Goal: Navigation & Orientation: Find specific page/section

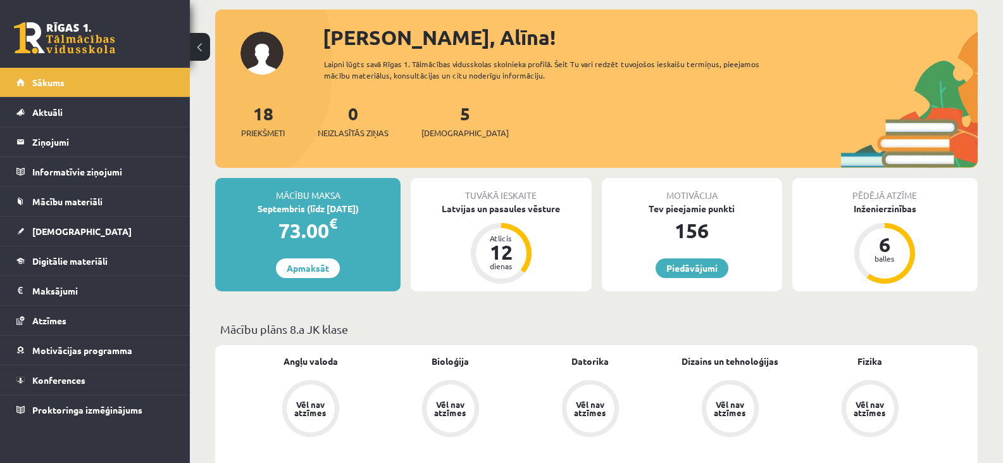
scroll to position [63, 0]
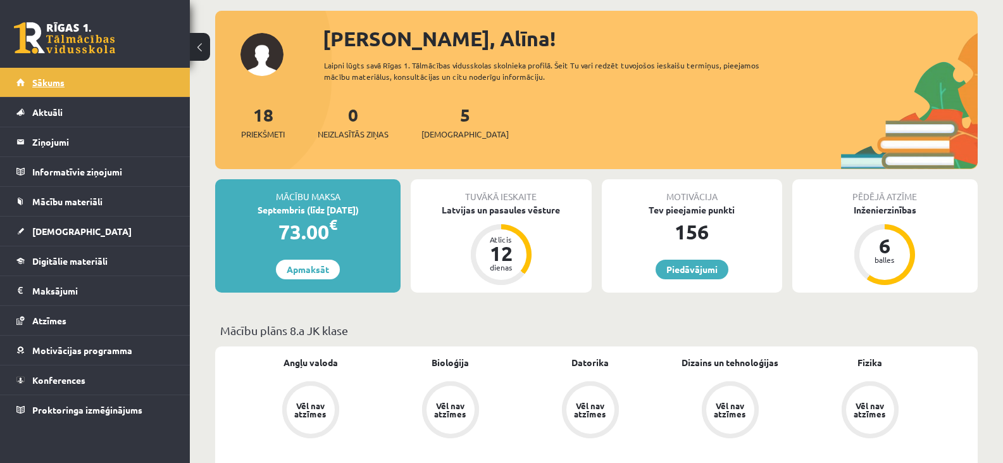
click at [44, 81] on span "Sākums" at bounding box center [48, 82] width 32 height 11
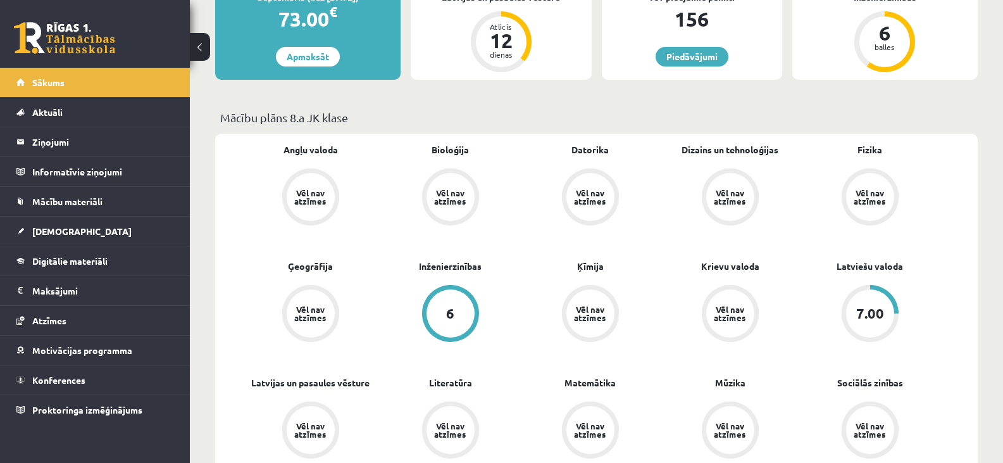
scroll to position [253, 0]
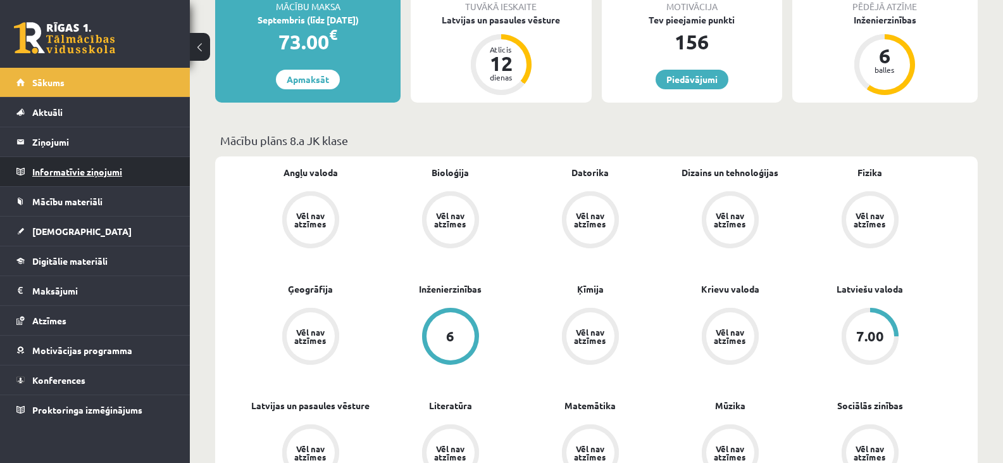
click at [96, 177] on legend "Informatīvie ziņojumi 0" at bounding box center [103, 171] width 142 height 29
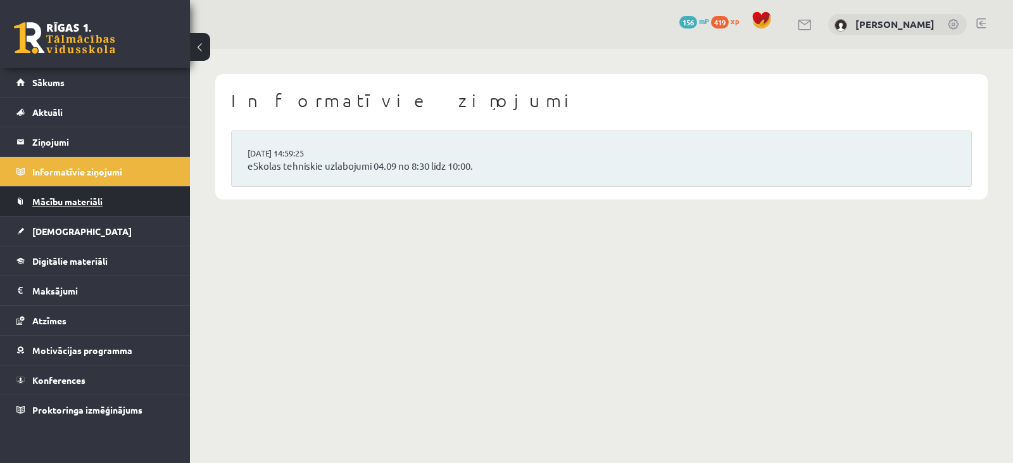
click at [93, 208] on link "Mācību materiāli" at bounding box center [95, 201] width 158 height 29
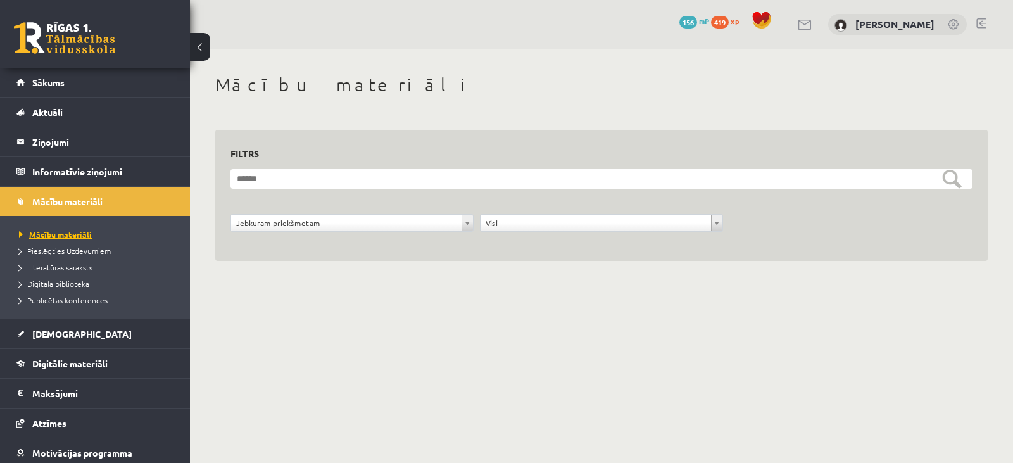
click at [54, 239] on link "Mācību materiāli" at bounding box center [98, 234] width 158 height 11
click at [61, 332] on span "[DEMOGRAPHIC_DATA]" at bounding box center [81, 333] width 99 height 11
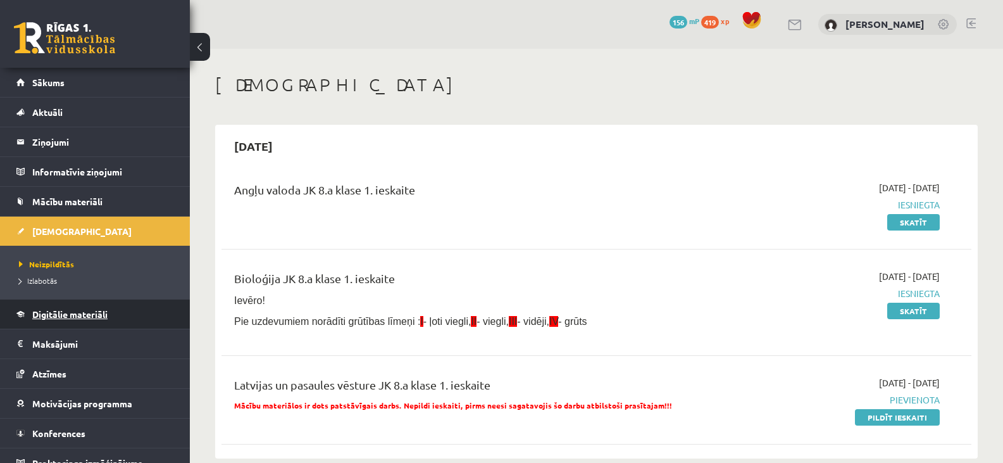
click at [69, 313] on span "Digitālie materiāli" at bounding box center [69, 313] width 75 height 11
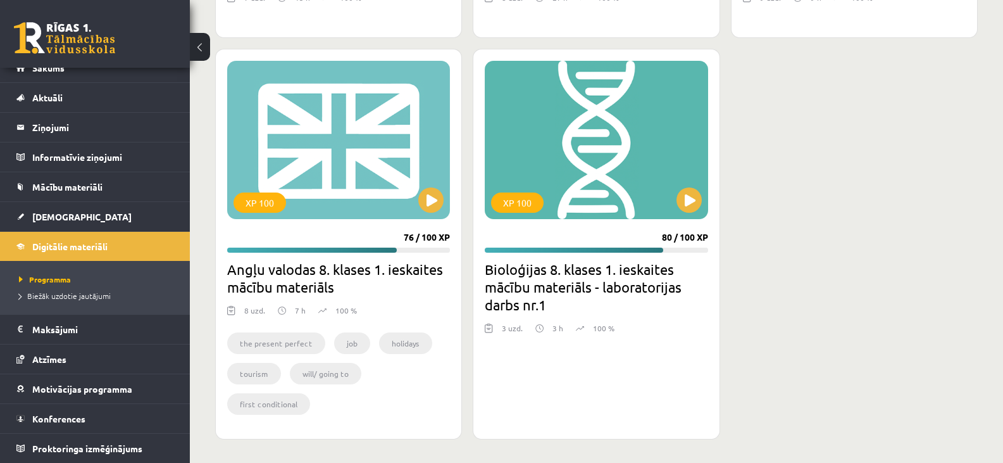
scroll to position [1402, 0]
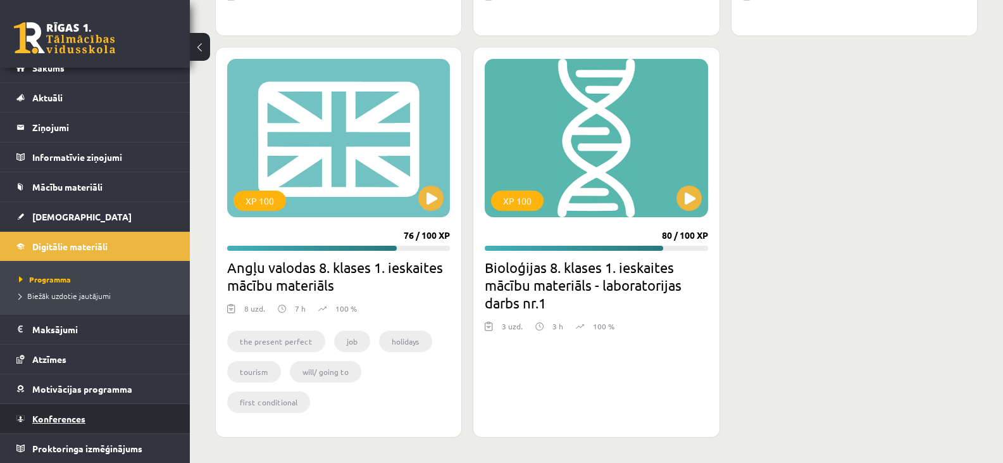
click at [68, 417] on span "Konferences" at bounding box center [58, 418] width 53 height 11
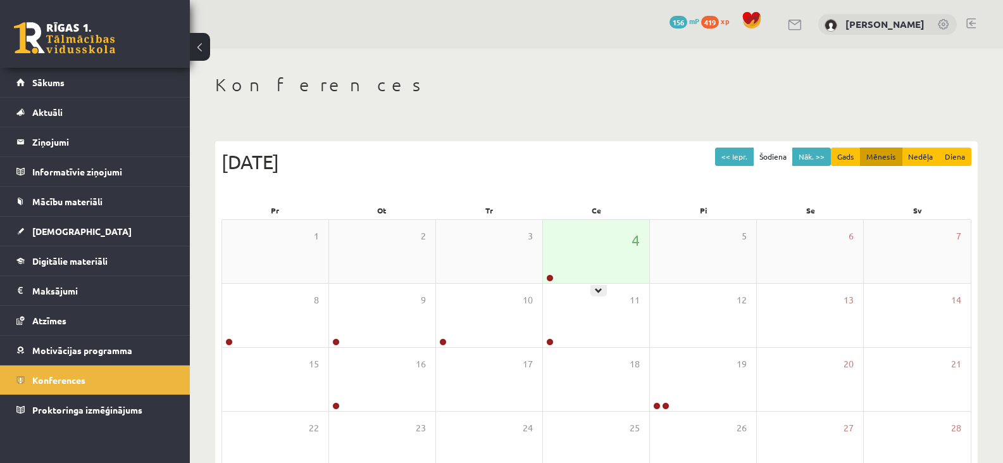
click at [604, 253] on div "4" at bounding box center [596, 251] width 106 height 63
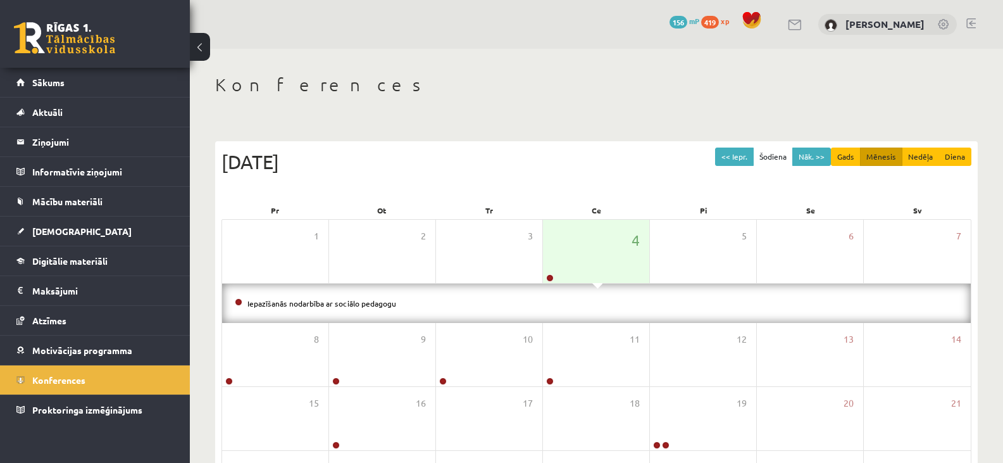
click at [81, 35] on link at bounding box center [64, 38] width 101 height 32
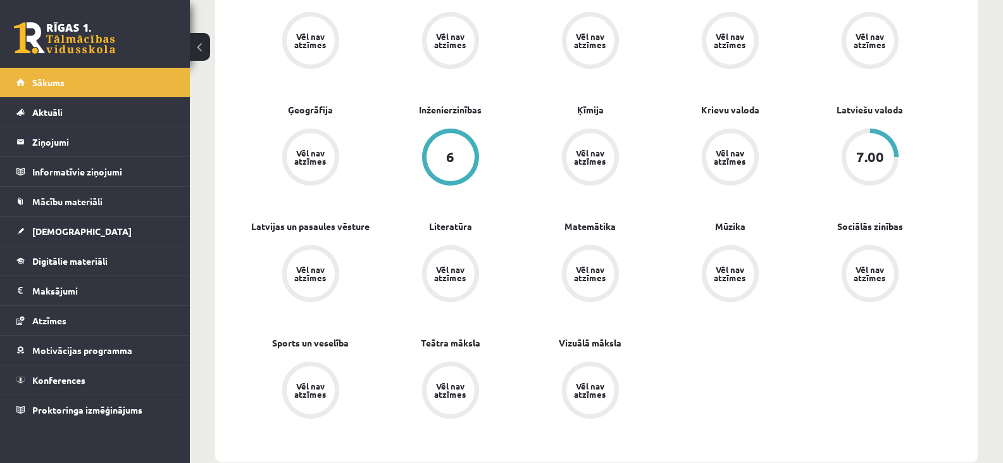
scroll to position [443, 0]
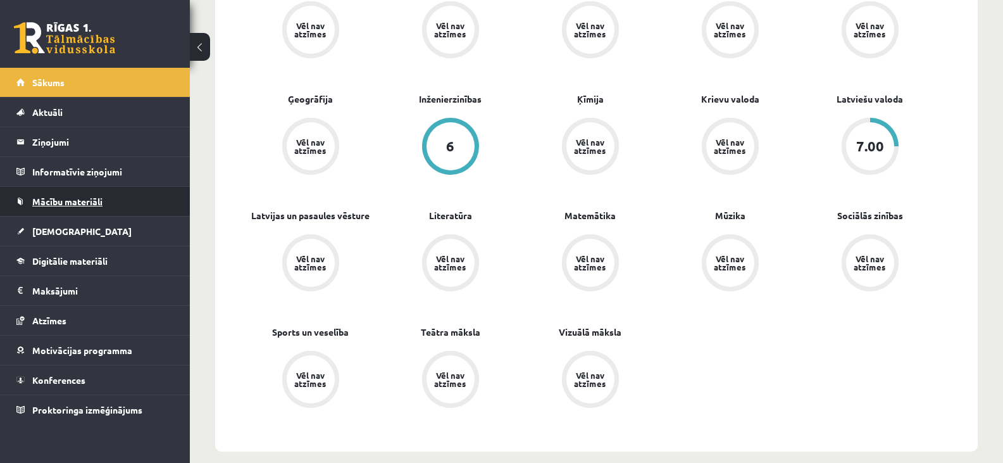
click at [89, 198] on span "Mācību materiāli" at bounding box center [67, 201] width 70 height 11
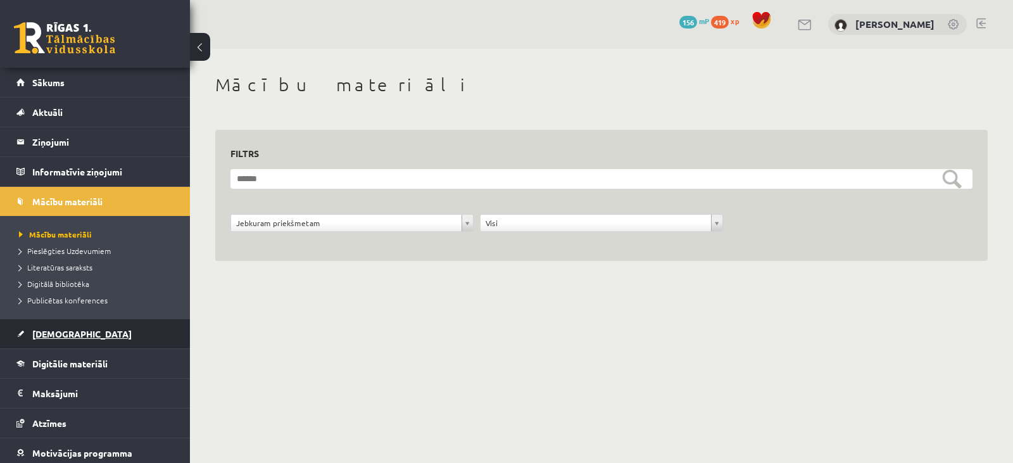
click at [51, 330] on span "[DEMOGRAPHIC_DATA]" at bounding box center [81, 333] width 99 height 11
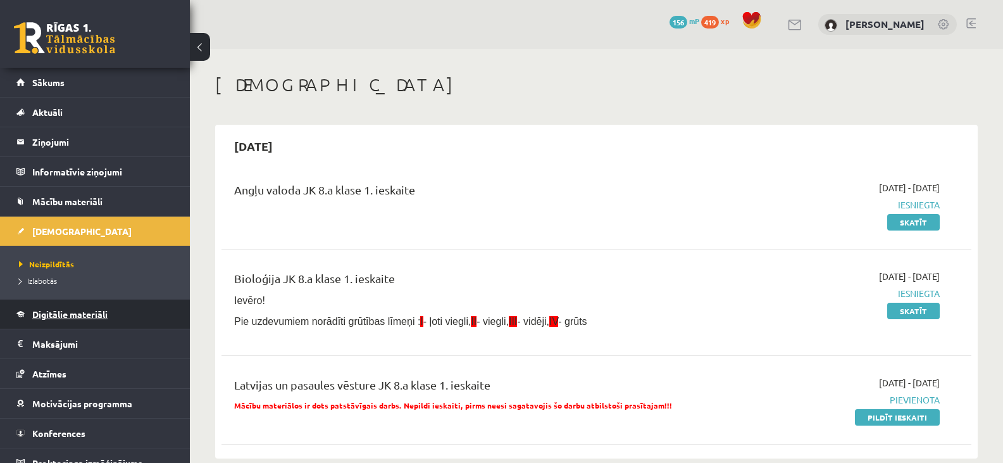
click at [93, 306] on link "Digitālie materiāli" at bounding box center [95, 313] width 158 height 29
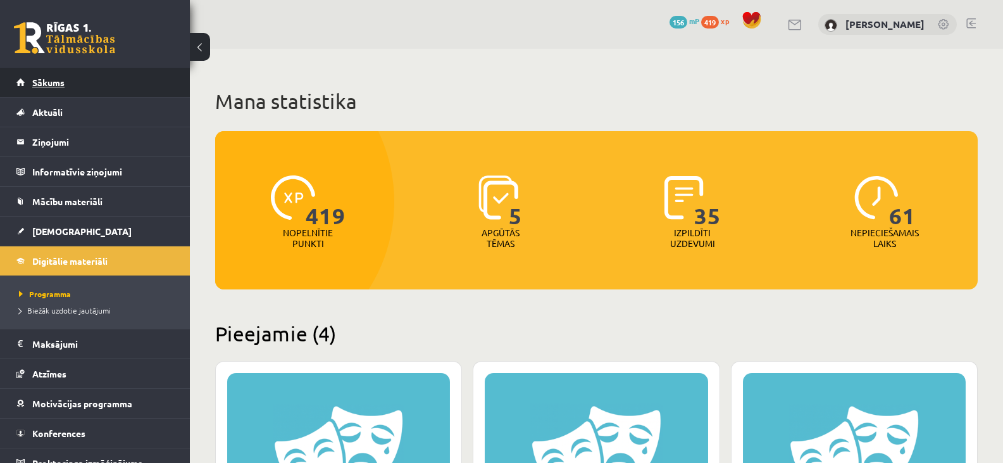
click at [42, 82] on span "Sākums" at bounding box center [48, 82] width 32 height 11
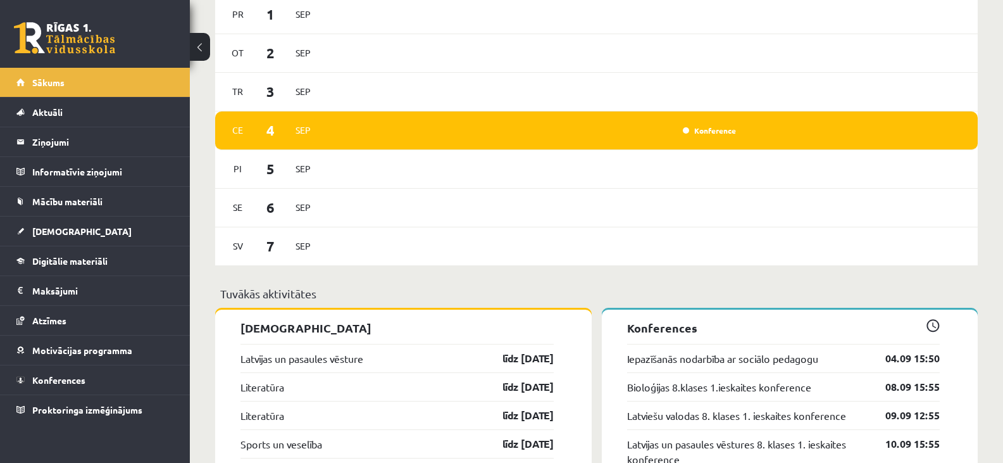
scroll to position [823, 0]
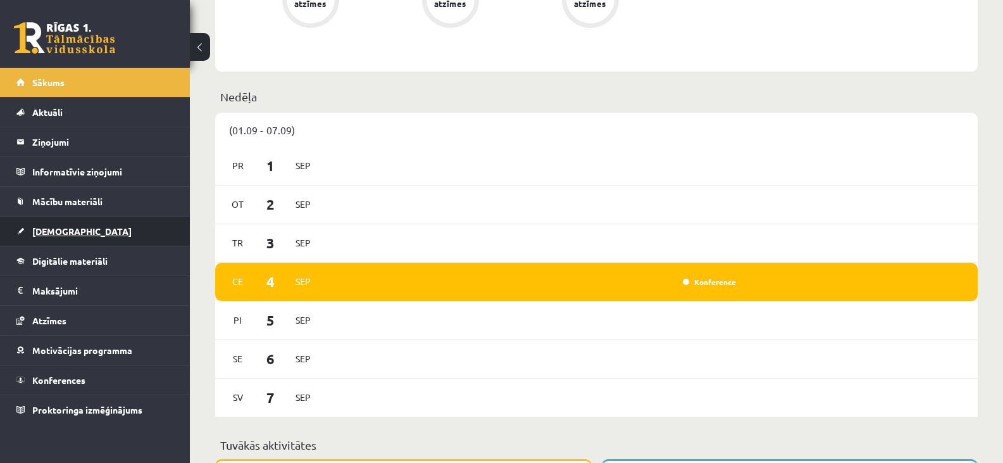
click at [53, 228] on span "[DEMOGRAPHIC_DATA]" at bounding box center [81, 230] width 99 height 11
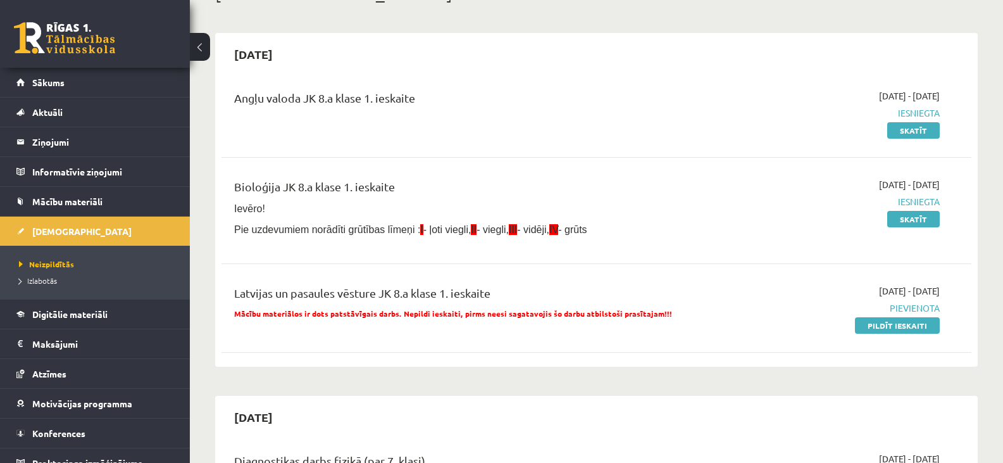
scroll to position [63, 0]
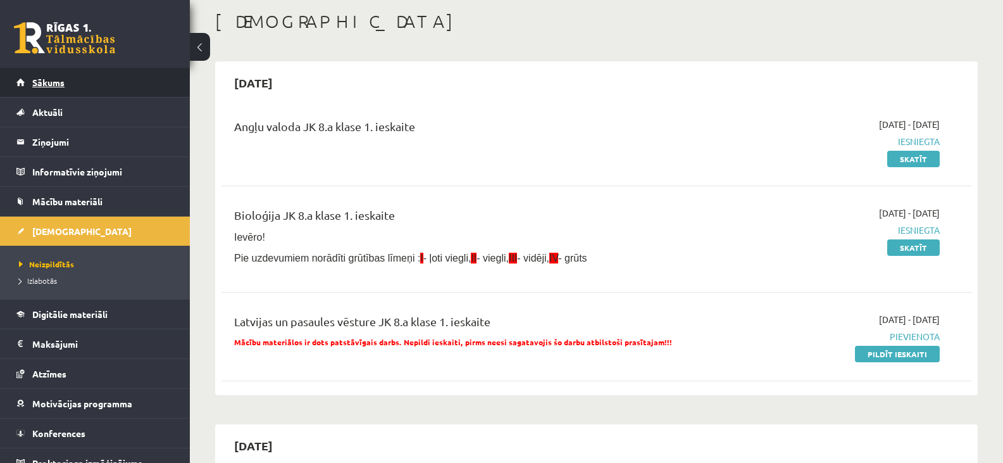
click at [56, 84] on span "Sākums" at bounding box center [48, 82] width 32 height 11
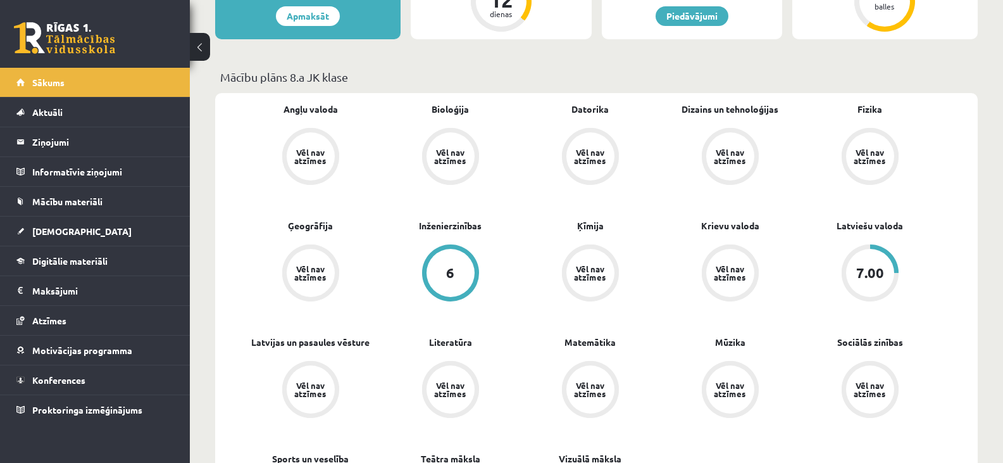
scroll to position [190, 0]
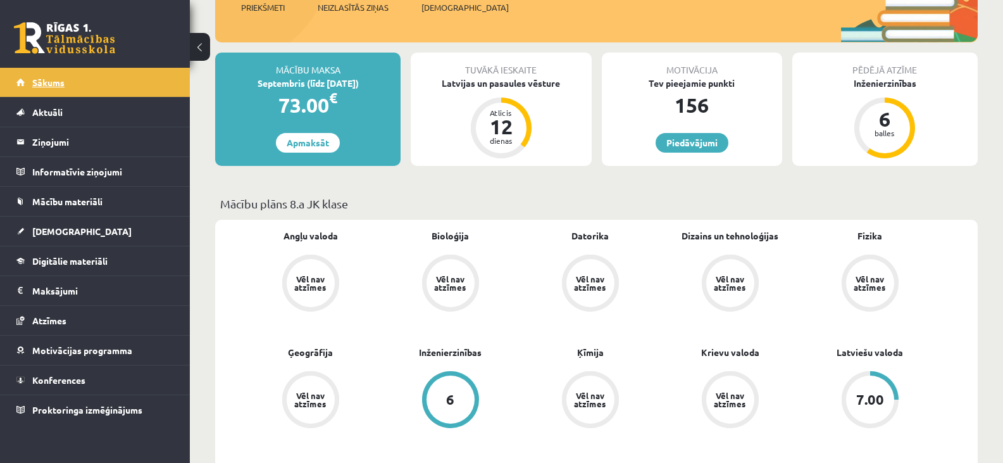
click at [42, 82] on span "Sākums" at bounding box center [48, 82] width 32 height 11
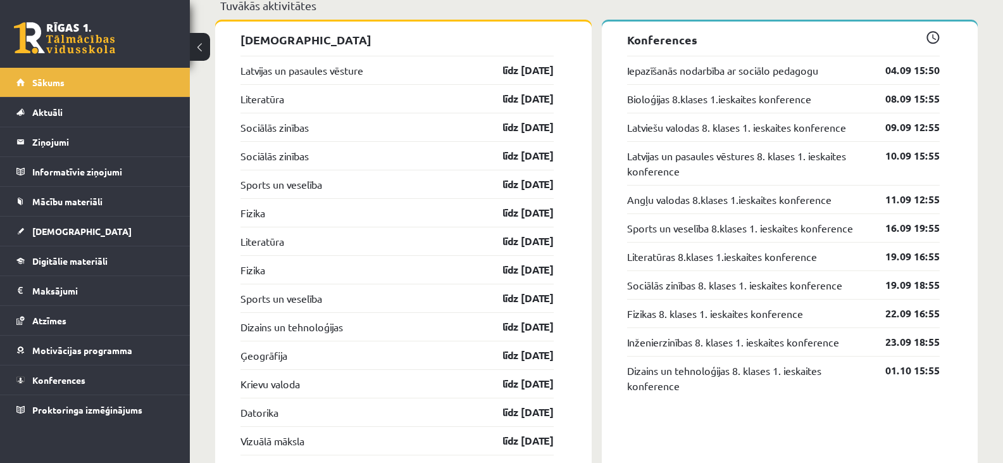
scroll to position [1266, 0]
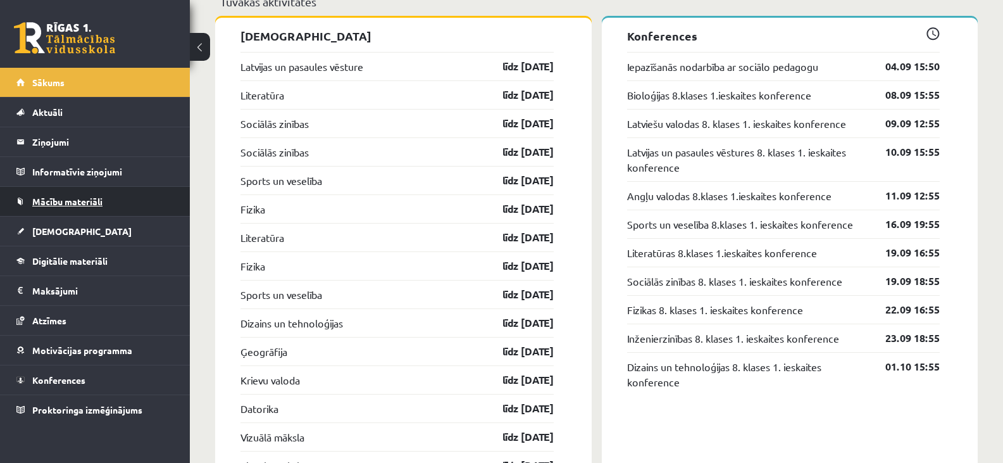
click at [91, 197] on span "Mācību materiāli" at bounding box center [67, 201] width 70 height 11
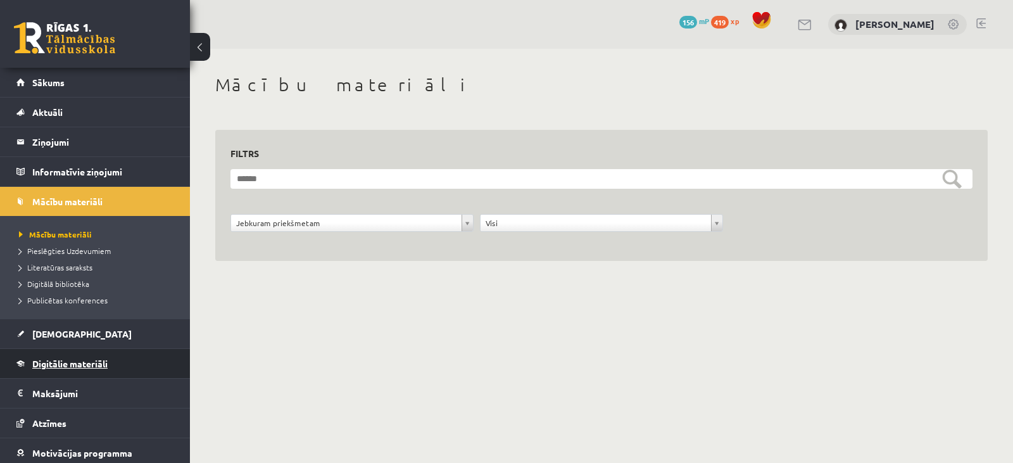
click at [85, 358] on link "Digitālie materiāli" at bounding box center [95, 363] width 158 height 29
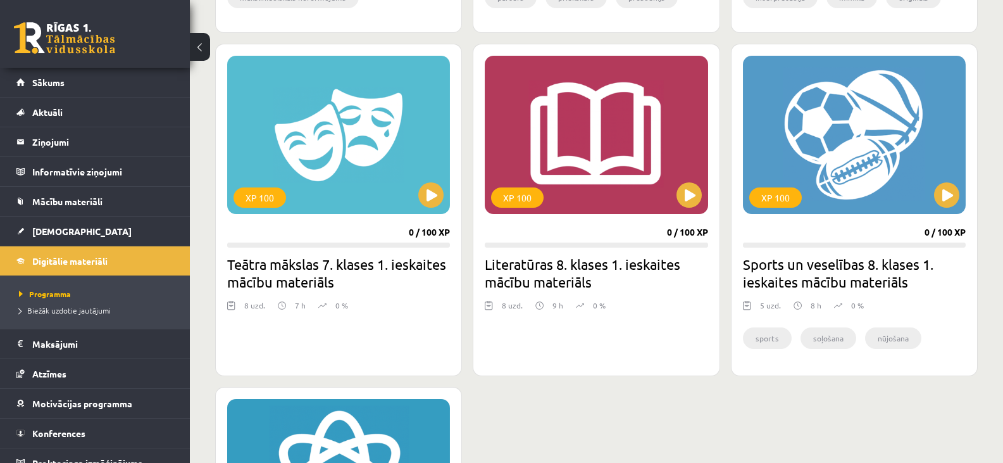
scroll to position [696, 0]
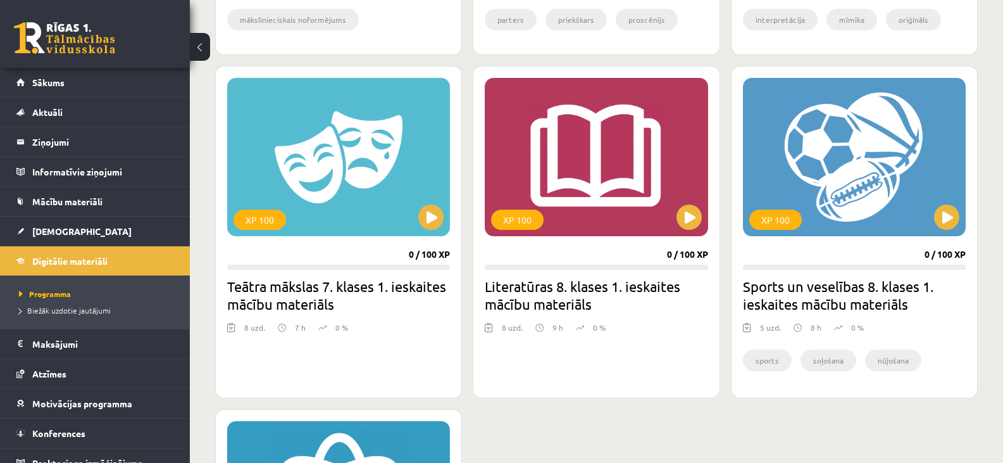
drag, startPoint x: 581, startPoint y: 415, endPoint x: 602, endPoint y: 409, distance: 21.7
click at [581, 416] on div "XP 100 0 / 100 XP Teātra mākslas 7. klases 2. ieskaites mācību materiāls 6 uzd.…" at bounding box center [596, 231] width 763 height 1135
